Goal: Entertainment & Leisure: Consume media (video, audio)

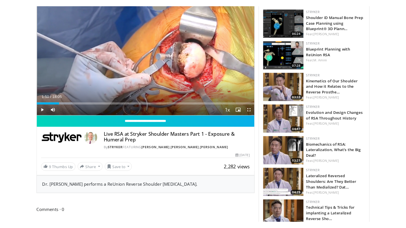
scroll to position [167, 0]
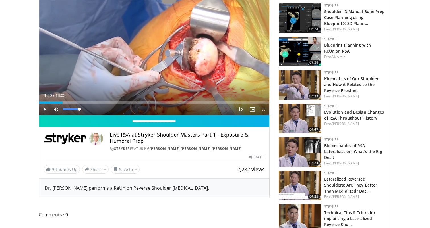
drag, startPoint x: 80, startPoint y: 109, endPoint x: 109, endPoint y: 110, distance: 29.3
click at [107, 110] on div "Current Time 1:50 / Duration 18:05 Play Skip Backward Skip Forward Mute 100% Lo…" at bounding box center [154, 109] width 230 height 11
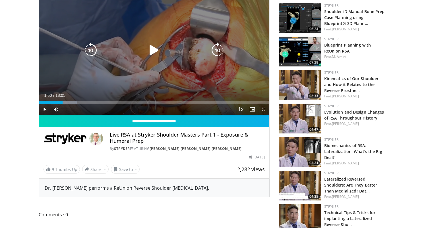
click at [150, 55] on icon "Video Player" at bounding box center [154, 50] width 16 height 16
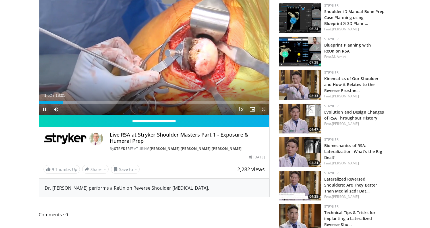
click at [263, 109] on span "Video Player" at bounding box center [263, 109] width 11 height 11
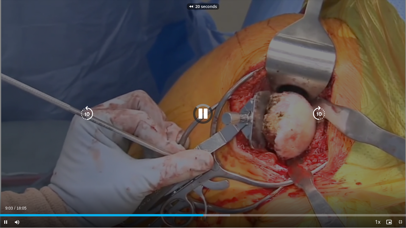
click at [251, 110] on div "Video Player" at bounding box center [203, 113] width 244 height 11
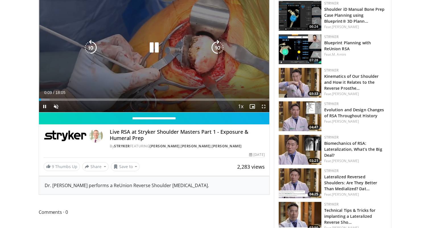
scroll to position [172, 0]
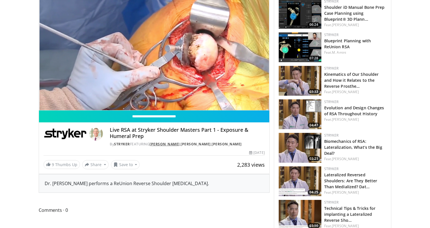
click at [166, 146] on link "[PERSON_NAME]" at bounding box center [164, 144] width 30 height 5
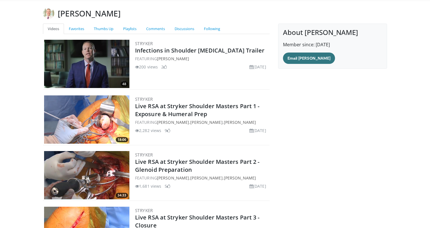
scroll to position [38, 0]
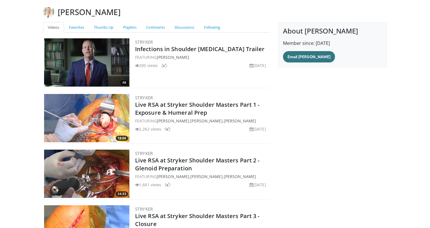
click at [86, 169] on img at bounding box center [86, 174] width 85 height 48
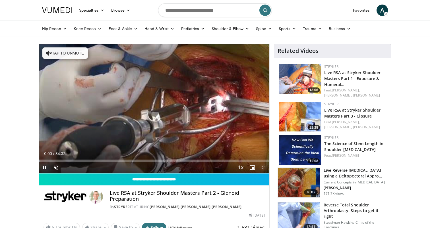
click at [264, 169] on span "Video Player" at bounding box center [263, 167] width 11 height 11
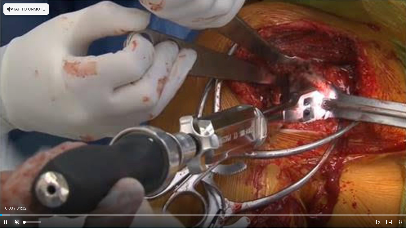
click at [18, 222] on span "Video Player" at bounding box center [16, 222] width 11 height 11
click at [400, 226] on span "Video Player" at bounding box center [399, 222] width 11 height 11
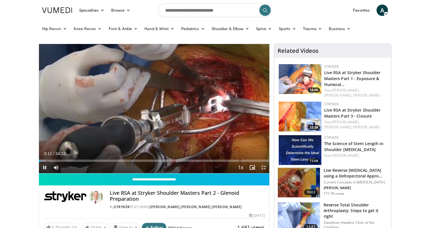
click at [267, 166] on span "Video Player" at bounding box center [263, 167] width 11 height 11
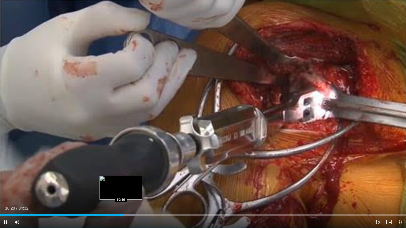
click at [119, 215] on div "Loaded : 33.32% 10:29 10:16" at bounding box center [203, 215] width 406 height 2
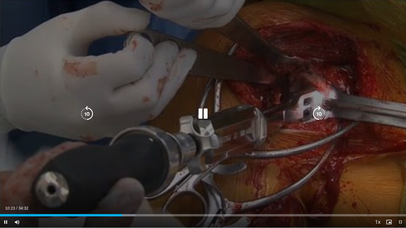
click at [113, 147] on div "10 seconds Tap to unmute" at bounding box center [203, 114] width 406 height 228
click at [206, 110] on icon "Video Player" at bounding box center [203, 114] width 16 height 16
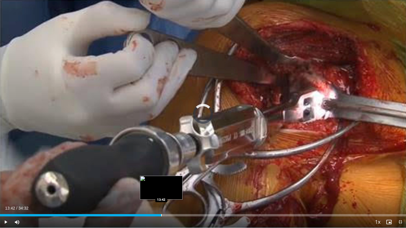
click at [161, 216] on div "Progress Bar" at bounding box center [161, 215] width 1 height 2
click at [158, 215] on div "Progress Bar" at bounding box center [158, 215] width 1 height 2
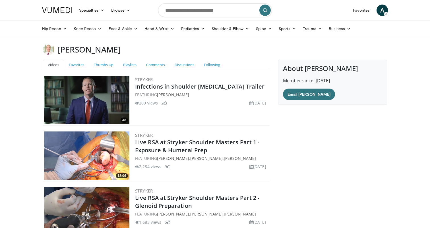
scroll to position [38, 0]
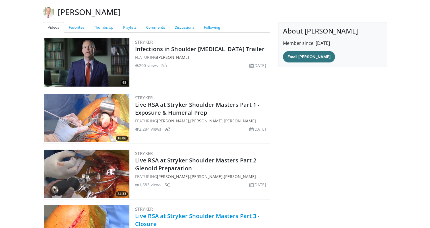
click at [192, 215] on link "Live RSA at Stryker Shoulder Masters Part 3 - Closure" at bounding box center [197, 220] width 124 height 16
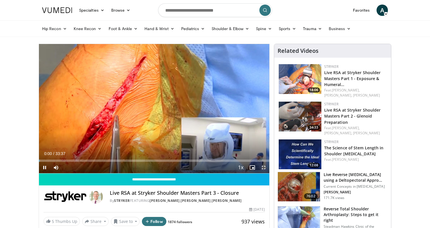
click at [262, 167] on span "Video Player" at bounding box center [263, 167] width 11 height 11
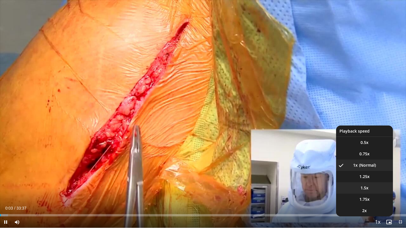
click at [371, 187] on li "1.5x" at bounding box center [364, 187] width 57 height 11
click at [378, 168] on li "1x" at bounding box center [364, 165] width 57 height 11
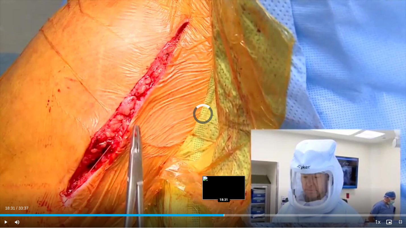
click at [224, 215] on div "Progress Bar" at bounding box center [224, 215] width 1 height 2
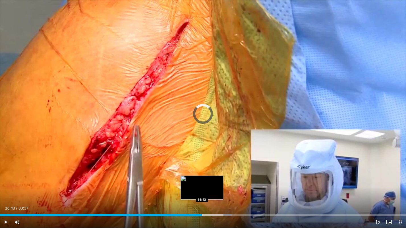
click at [202, 215] on div "Progress Bar" at bounding box center [202, 215] width 1 height 2
